Goal: Information Seeking & Learning: Find contact information

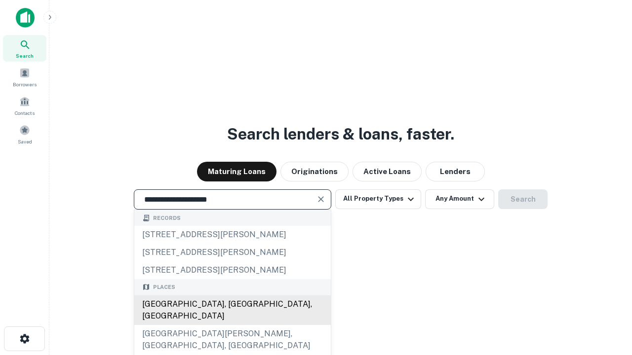
click at [232, 325] on div "Santa Monica, CA, USA" at bounding box center [232, 311] width 196 height 30
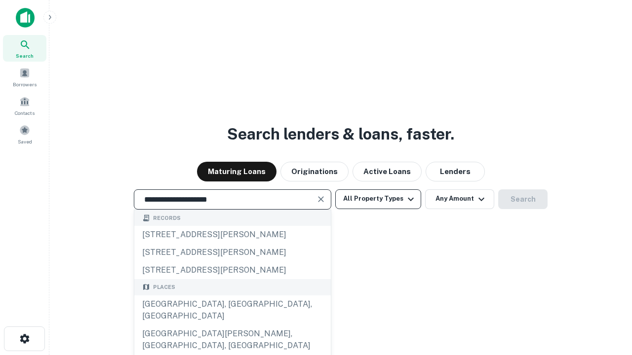
type input "**********"
click at [378, 199] on button "All Property Types" at bounding box center [378, 200] width 86 height 20
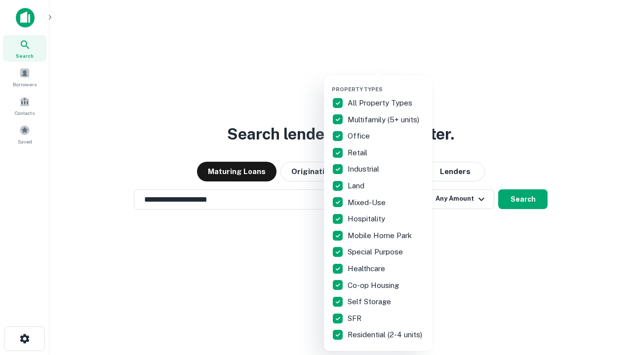
click at [386, 83] on button "button" at bounding box center [386, 83] width 109 height 0
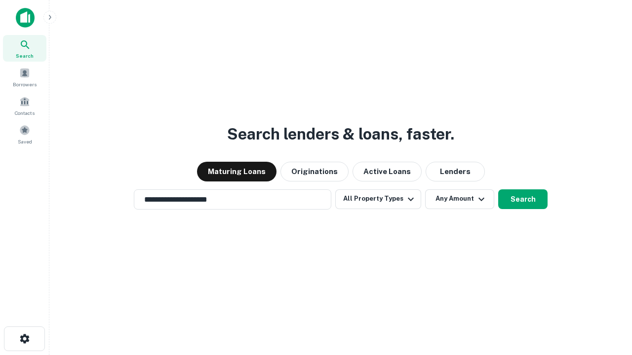
scroll to position [6, 119]
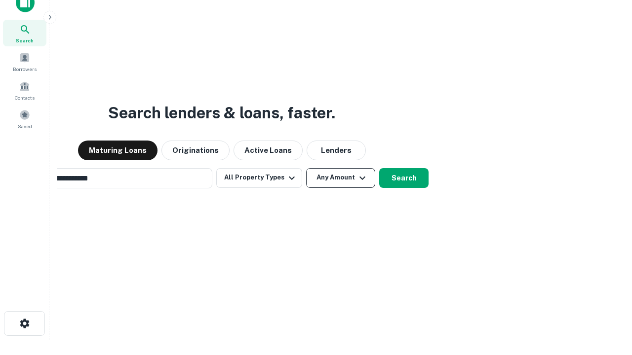
click at [306, 168] on button "Any Amount" at bounding box center [340, 178] width 69 height 20
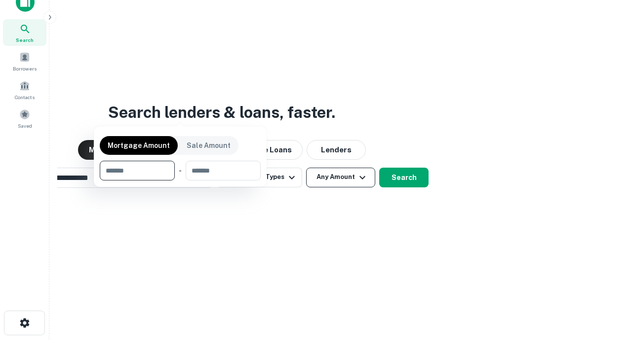
scroll to position [71, 279]
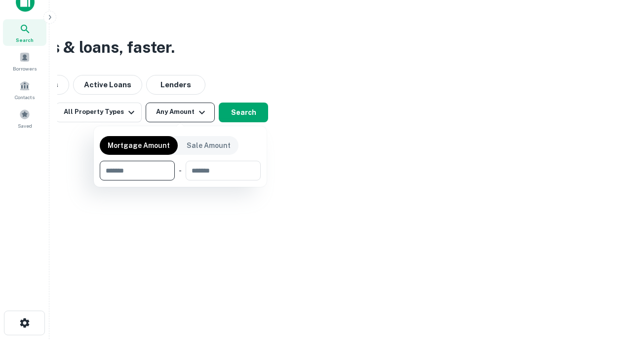
type input "*******"
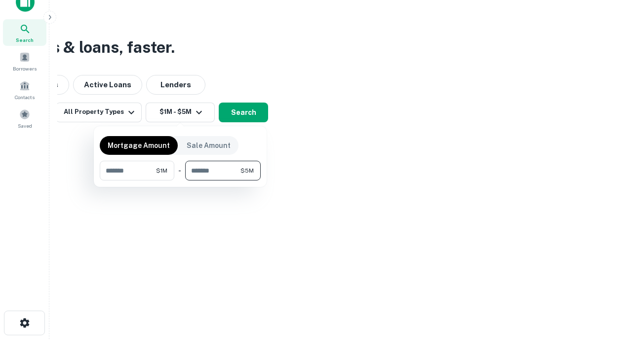
type input "*******"
click at [180, 181] on button "button" at bounding box center [180, 181] width 161 height 0
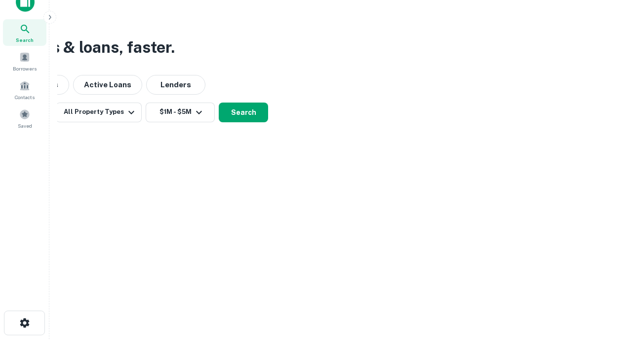
scroll to position [6, 182]
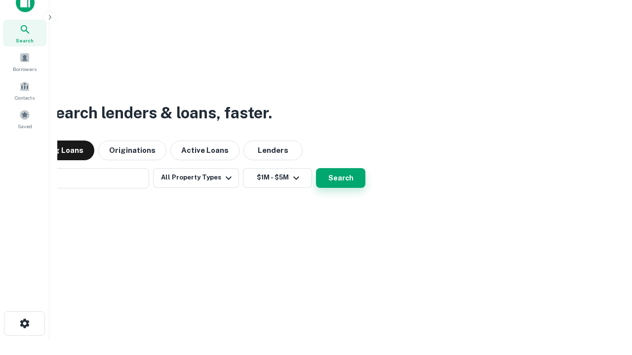
click at [316, 168] on button "Search" at bounding box center [340, 178] width 49 height 20
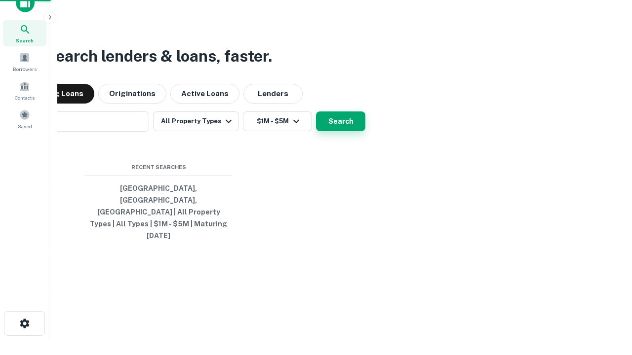
scroll to position [26, 279]
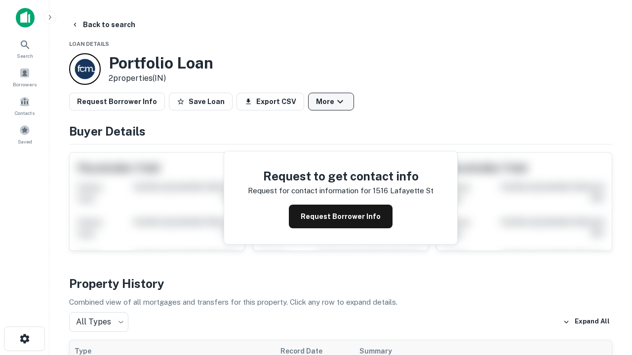
click at [331, 102] on button "More" at bounding box center [331, 102] width 46 height 18
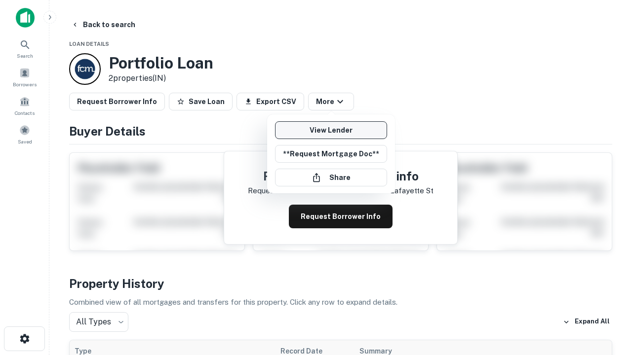
click at [331, 130] on link "View Lender" at bounding box center [331, 130] width 112 height 18
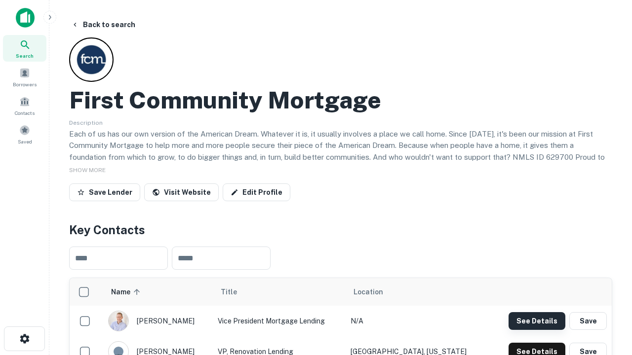
click at [536, 321] on button "See Details" at bounding box center [536, 321] width 57 height 18
click at [24, 339] on icon "button" at bounding box center [25, 339] width 12 height 12
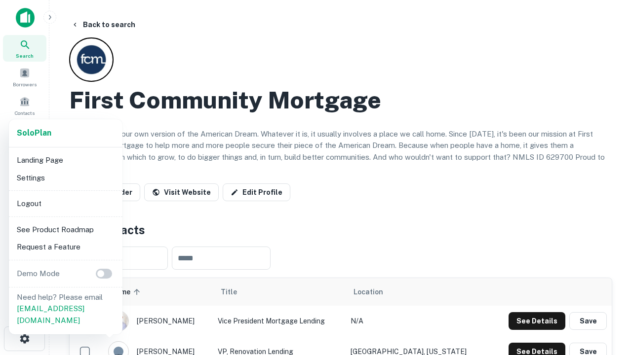
click at [65, 203] on li "Logout" at bounding box center [66, 204] width 106 height 18
